Goal: Check status

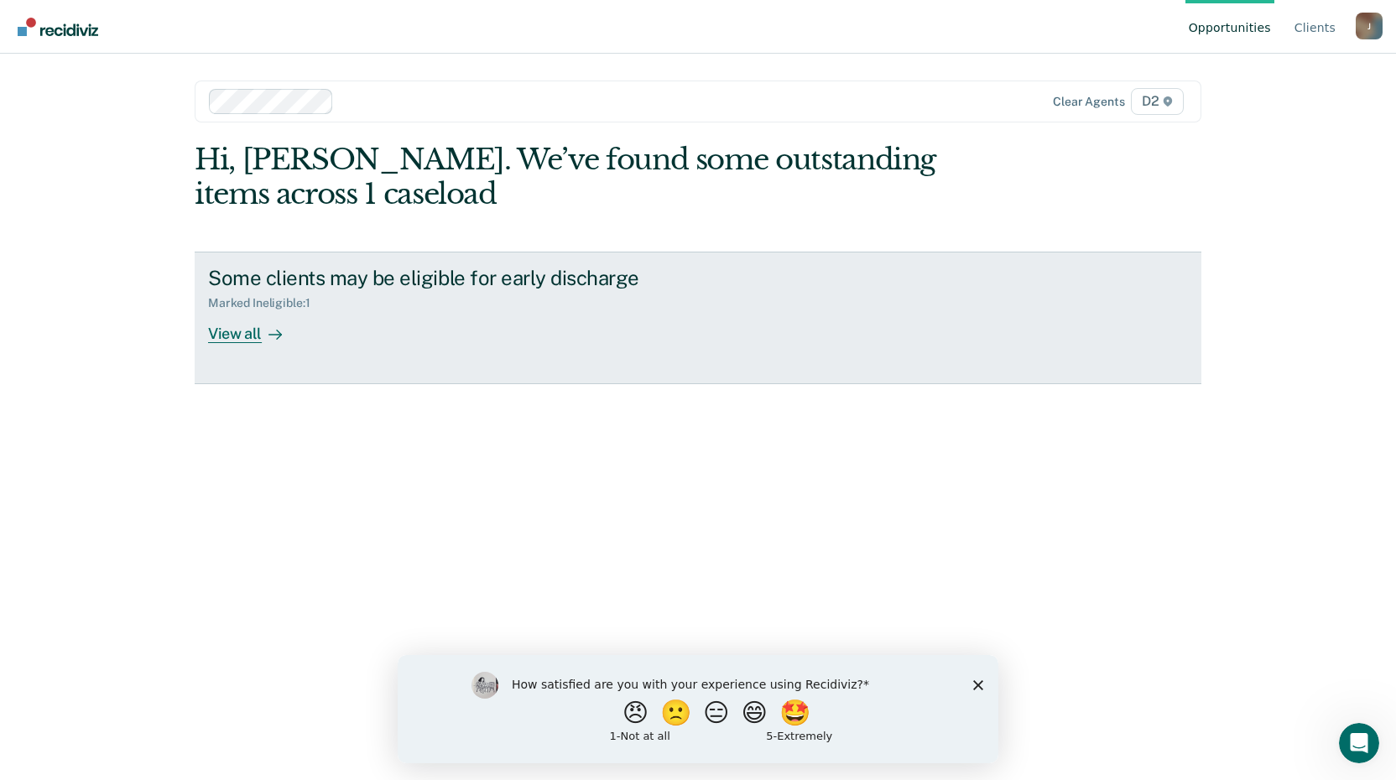
click at [242, 336] on div "View all" at bounding box center [255, 326] width 94 height 33
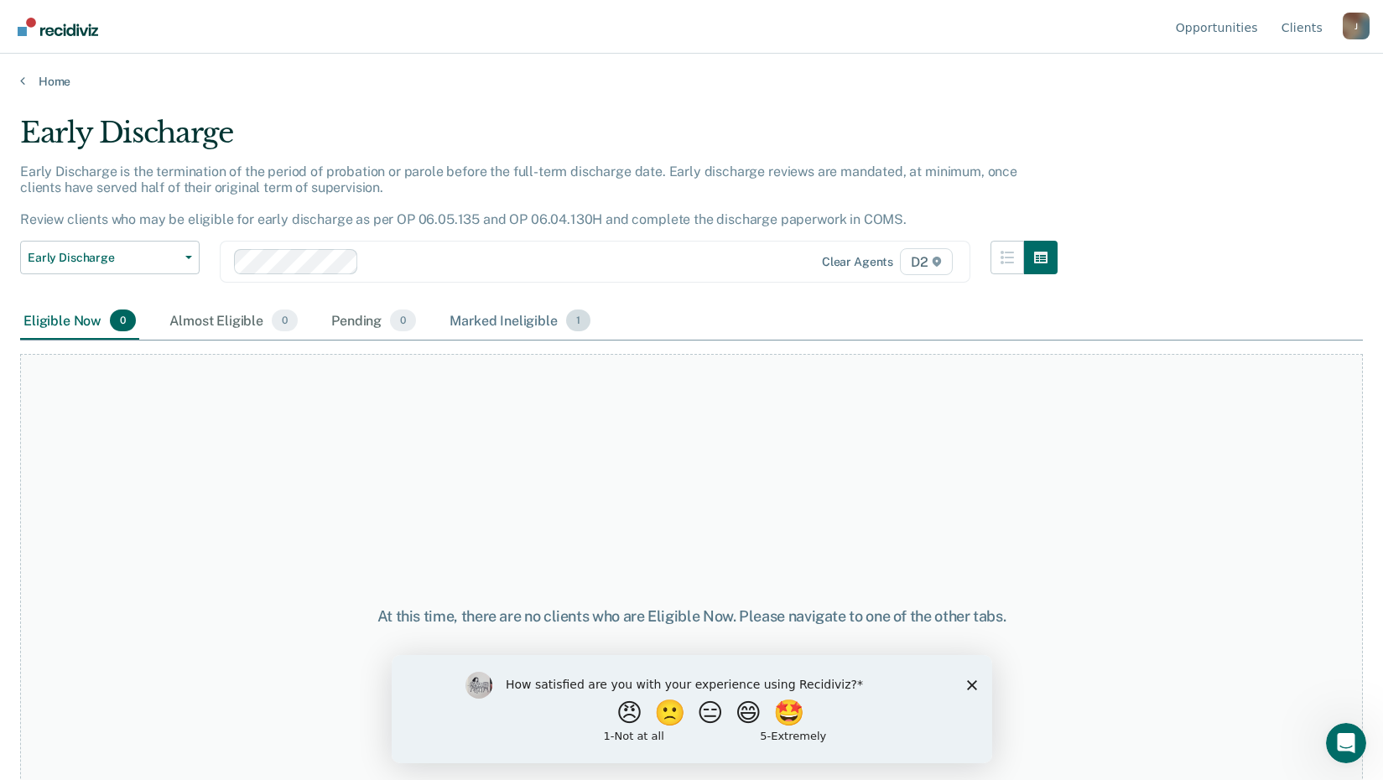
click at [512, 316] on div "Marked Ineligible 1" at bounding box center [520, 321] width 148 height 37
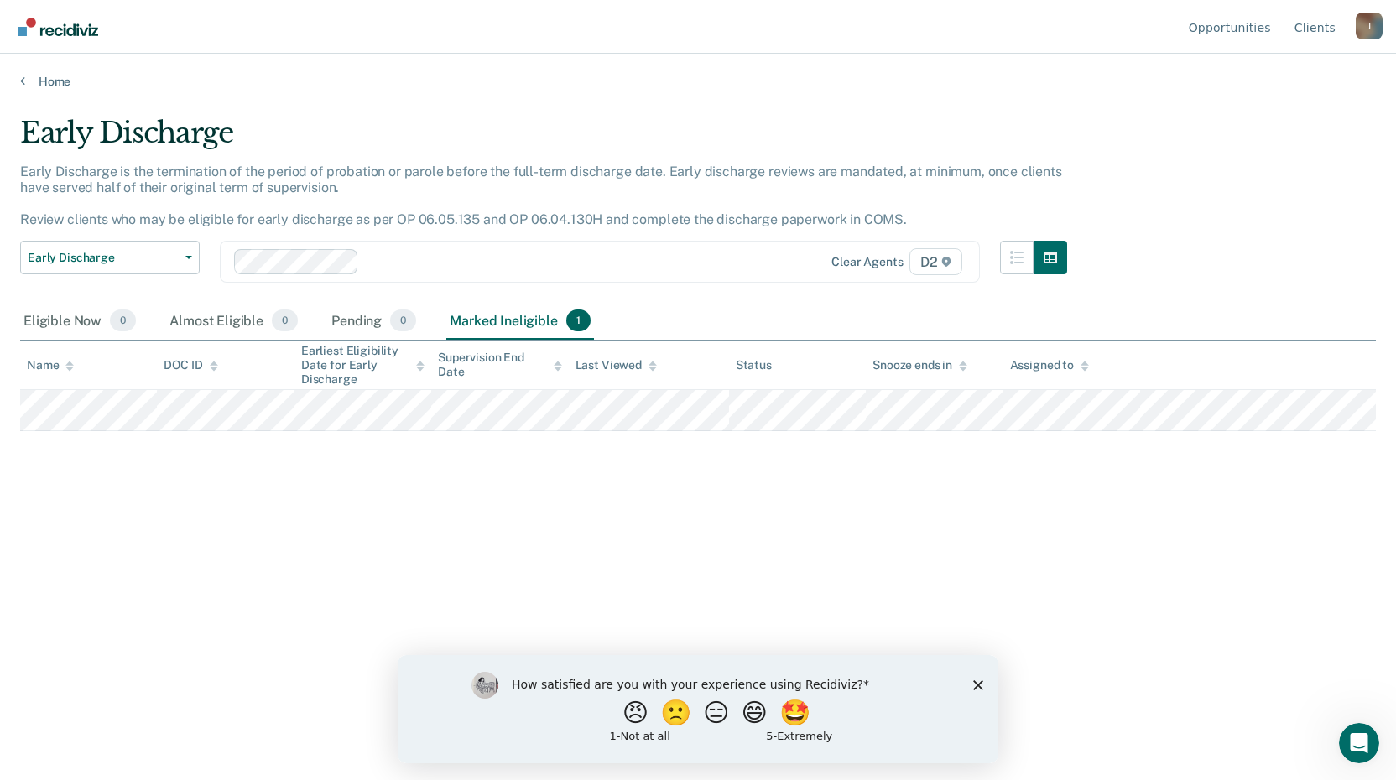
click at [978, 678] on div "How satisfied are you with your experience using Recidiviz? 😠 🙁 😑 😄 🤩 1 - Not a…" at bounding box center [698, 708] width 601 height 108
click at [976, 683] on polygon "Close survey" at bounding box center [978, 684] width 10 height 10
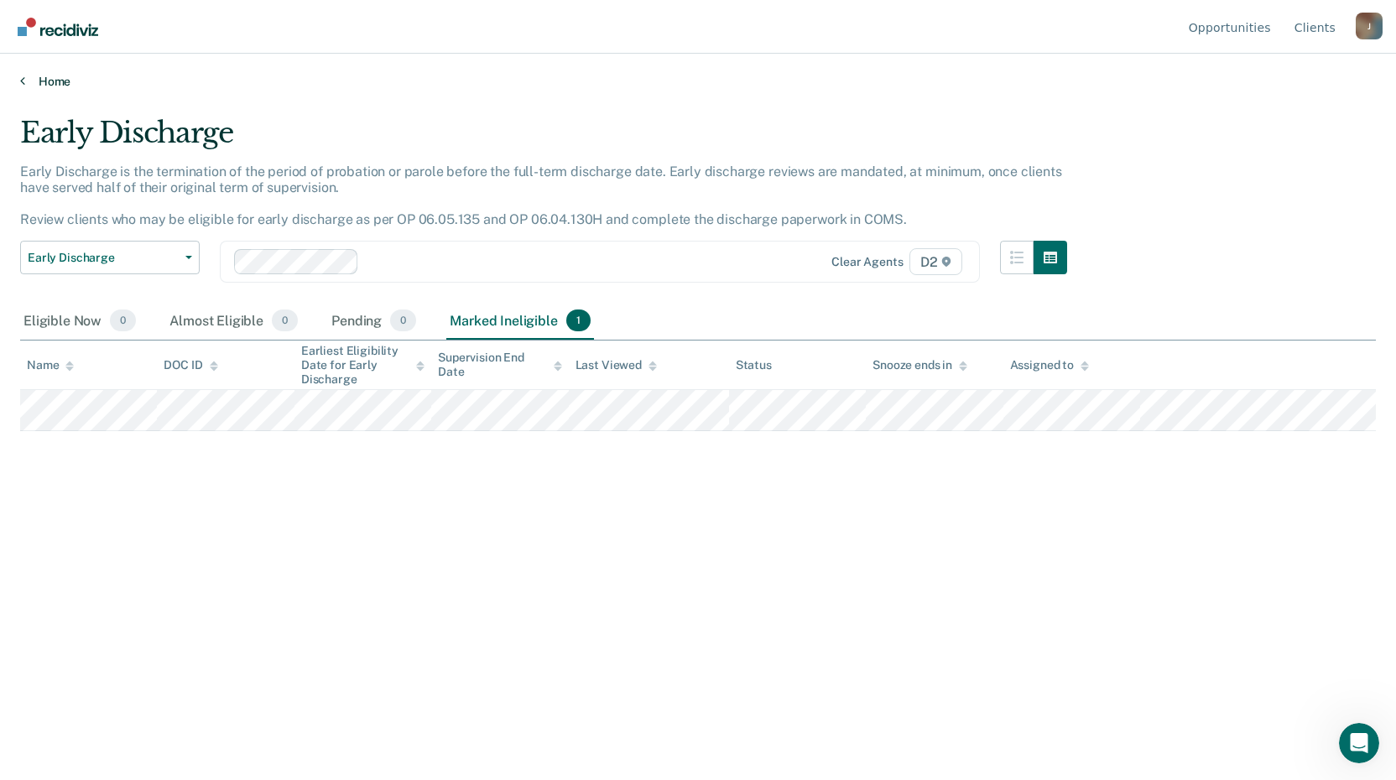
click at [57, 81] on link "Home" at bounding box center [698, 81] width 1356 height 15
